Goal: Information Seeking & Learning: Learn about a topic

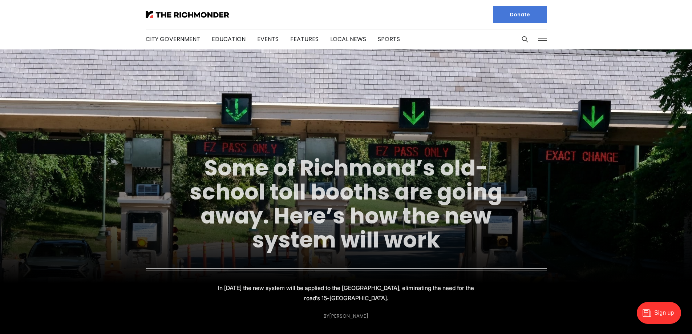
click at [387, 207] on link "Some of Richmond’s old-school toll booths are going away. Here’s how the new sy…" at bounding box center [346, 204] width 313 height 102
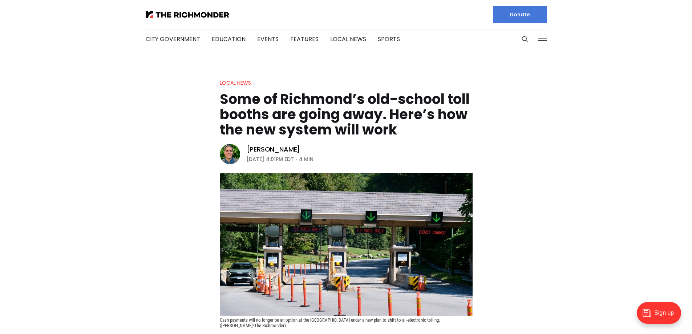
drag, startPoint x: 333, startPoint y: 138, endPoint x: 330, endPoint y: 126, distance: 12.0
click at [333, 137] on h1 "Some of Richmond’s old-school toll booths are going away. Here’s how the new sy…" at bounding box center [346, 115] width 253 height 46
click at [327, 120] on h1 "Some of Richmond’s old-school toll booths are going away. Here’s how the new sy…" at bounding box center [346, 115] width 253 height 46
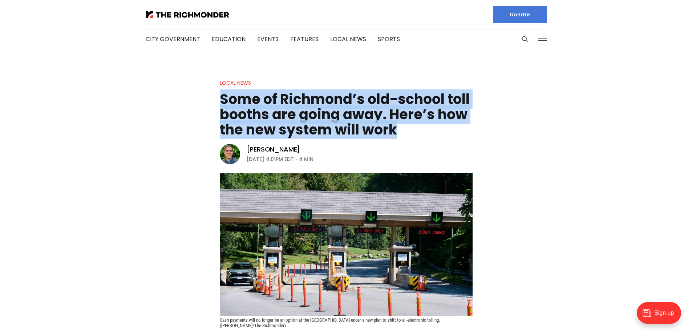
click at [327, 120] on h1 "Some of Richmond’s old-school toll booths are going away. Here’s how the new sy…" at bounding box center [346, 115] width 253 height 46
copy header "Some of Richmond’s old-school toll booths are going away. Here’s how the new sy…"
click at [164, 35] on link "City Government" at bounding box center [173, 39] width 55 height 8
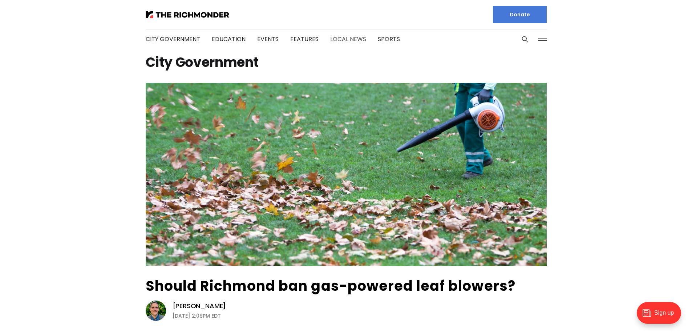
click at [332, 37] on link "Local News" at bounding box center [348, 39] width 36 height 8
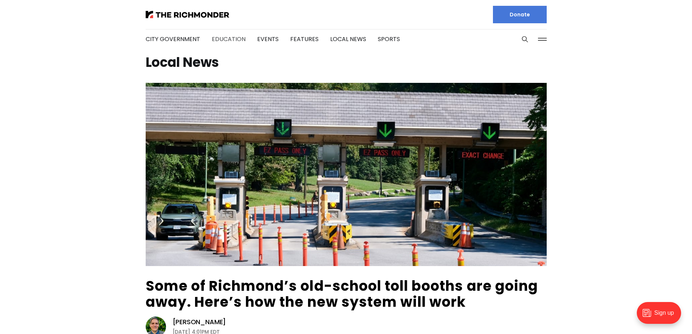
click at [234, 37] on link "Education" at bounding box center [229, 39] width 34 height 8
